Goal: Information Seeking & Learning: Learn about a topic

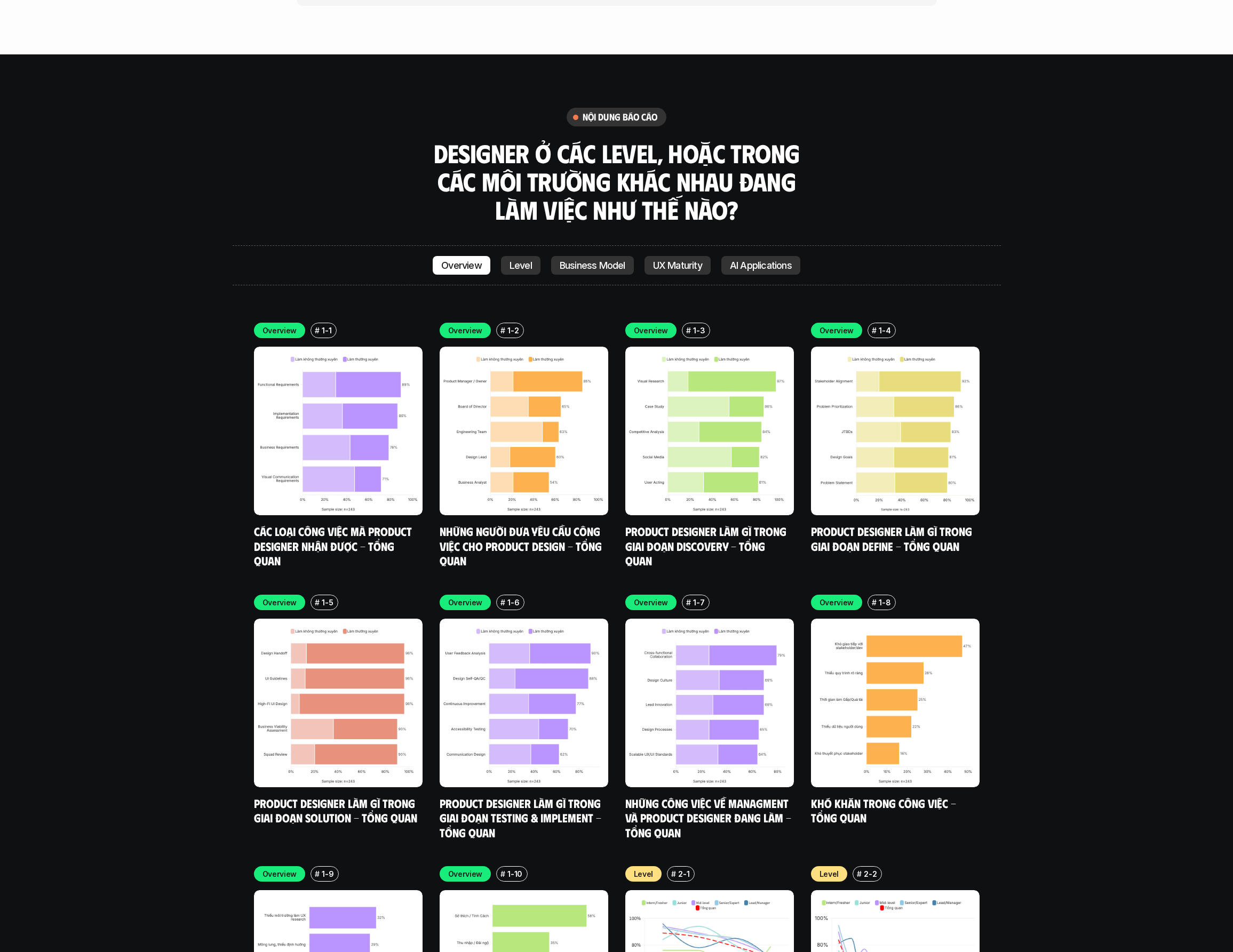
scroll to position [4037, 0]
click at [343, 426] on img at bounding box center [338, 430] width 169 height 169
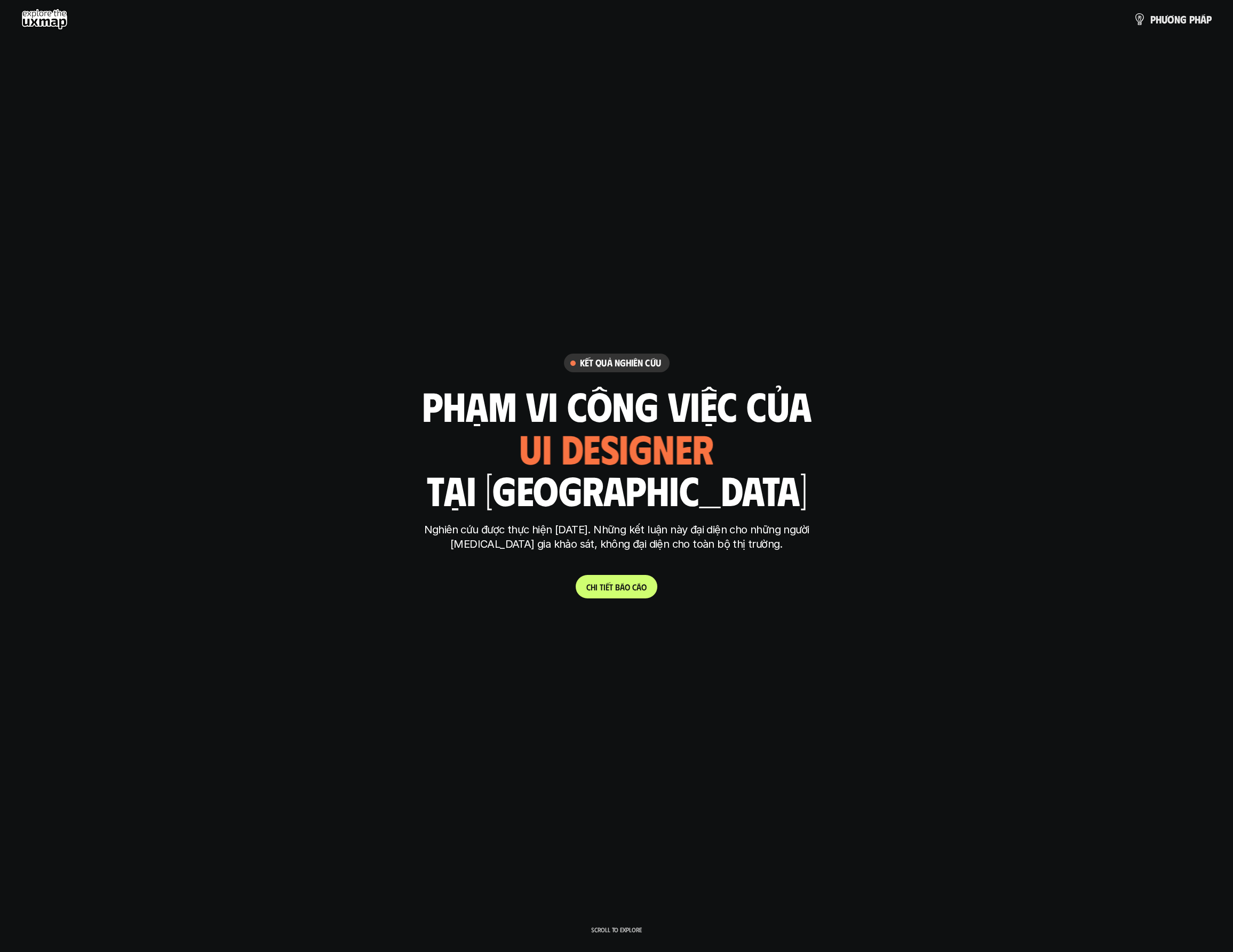
scroll to position [6, 0]
click at [620, 586] on span "á" at bounding box center [622, 587] width 5 height 10
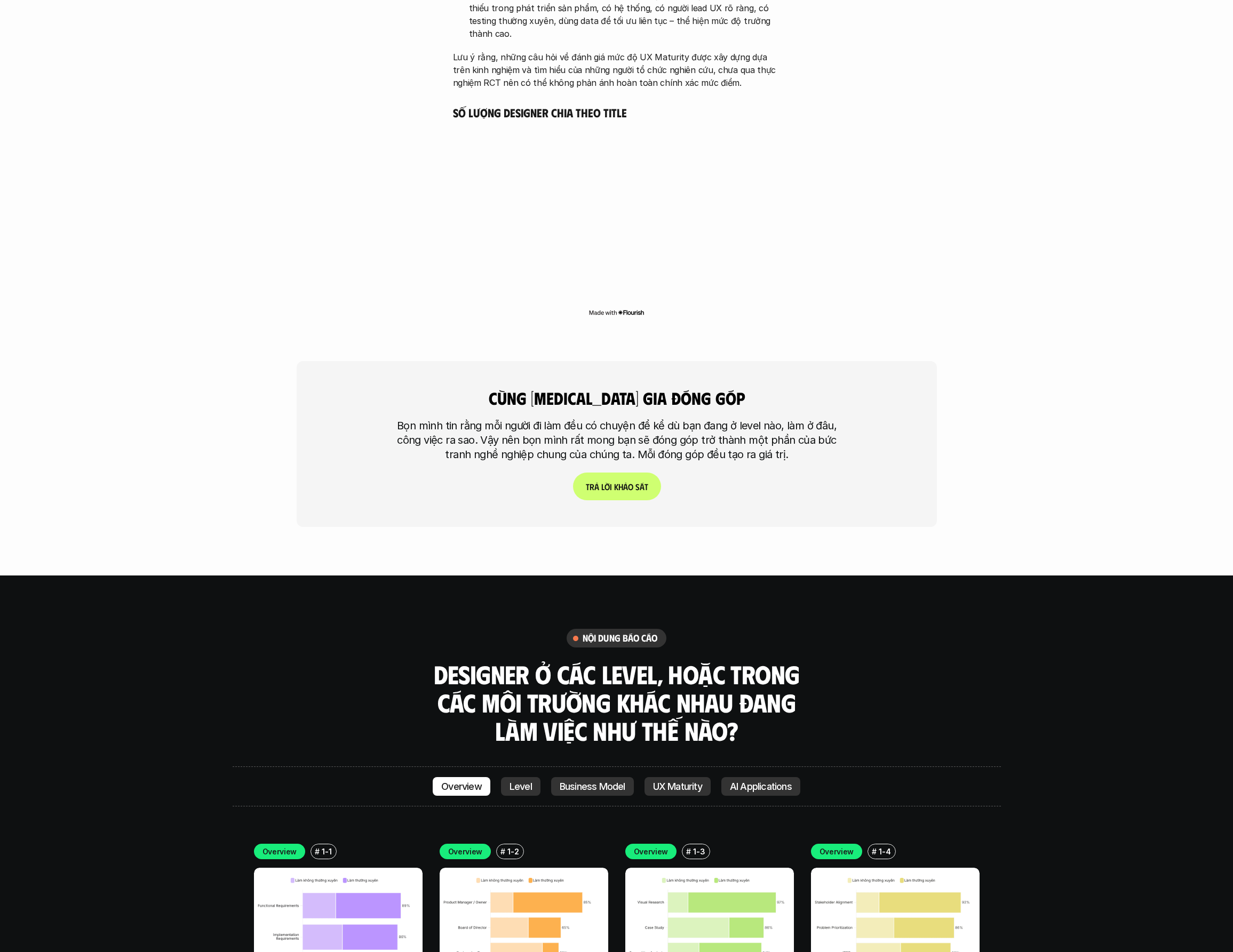
scroll to position [3790, 0]
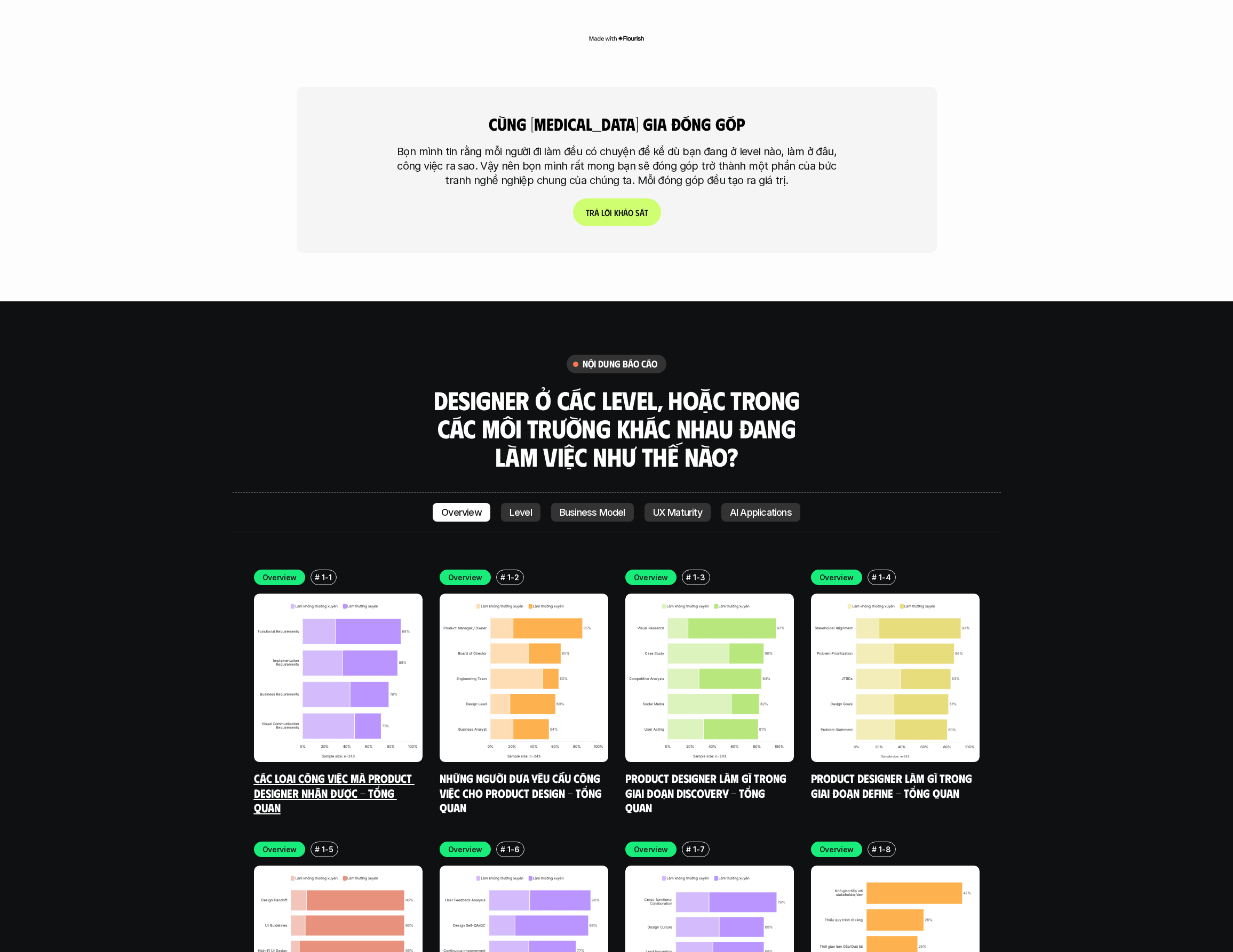
click at [375, 595] on img at bounding box center [338, 678] width 169 height 169
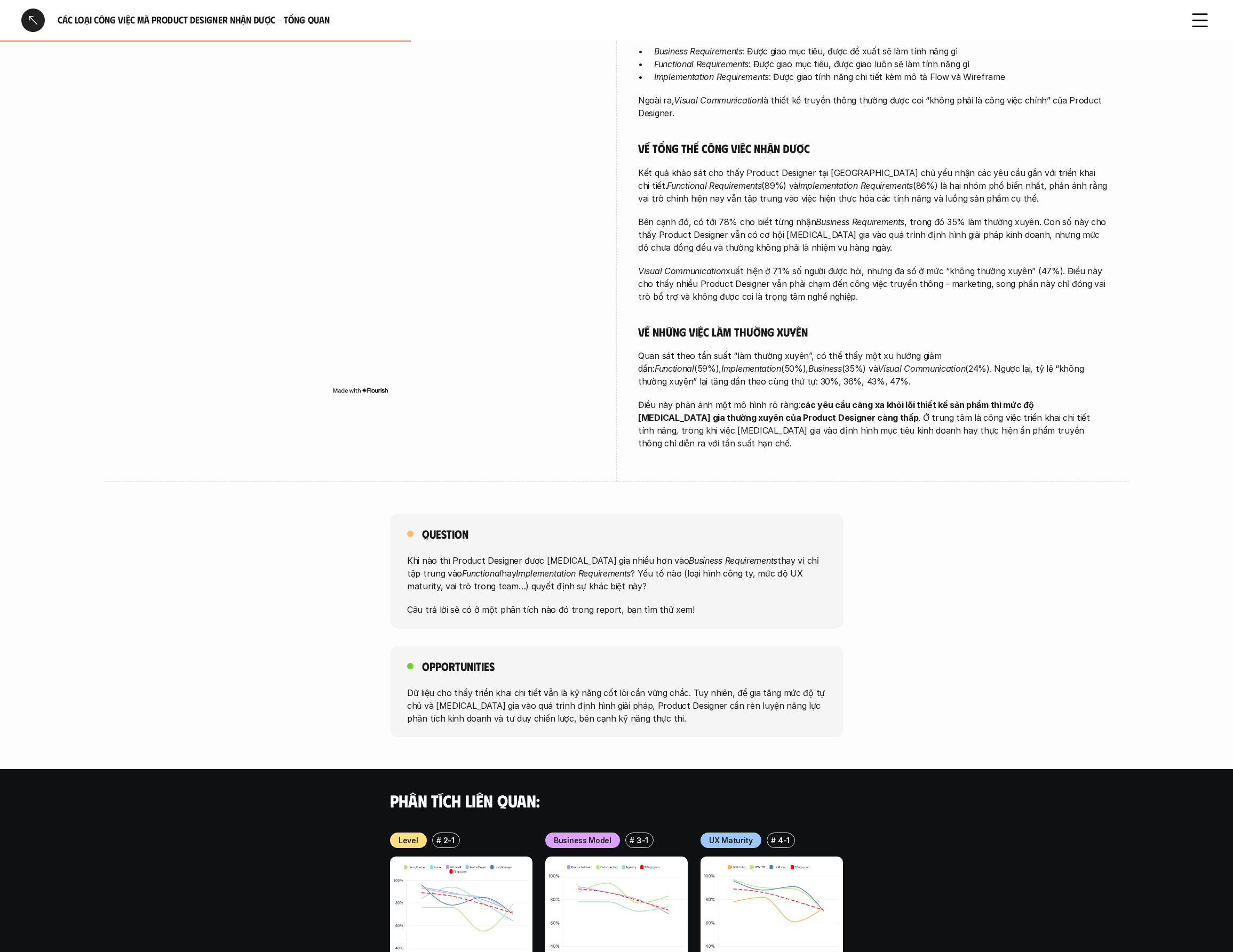
scroll to position [300, 0]
